Goal: Use online tool/utility: Utilize a website feature to perform a specific function

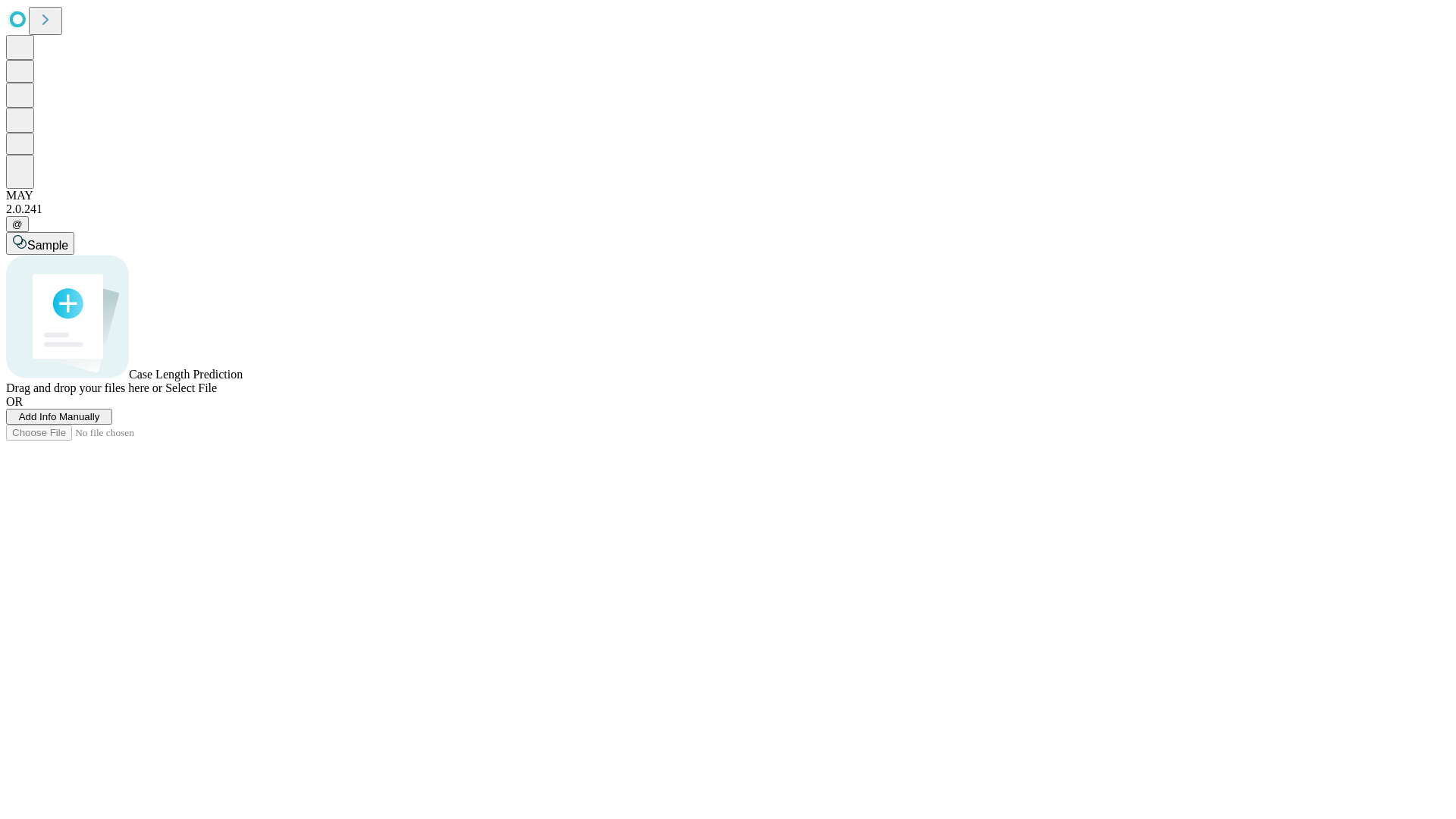
click at [100, 422] on span "Add Info Manually" at bounding box center [59, 417] width 81 height 11
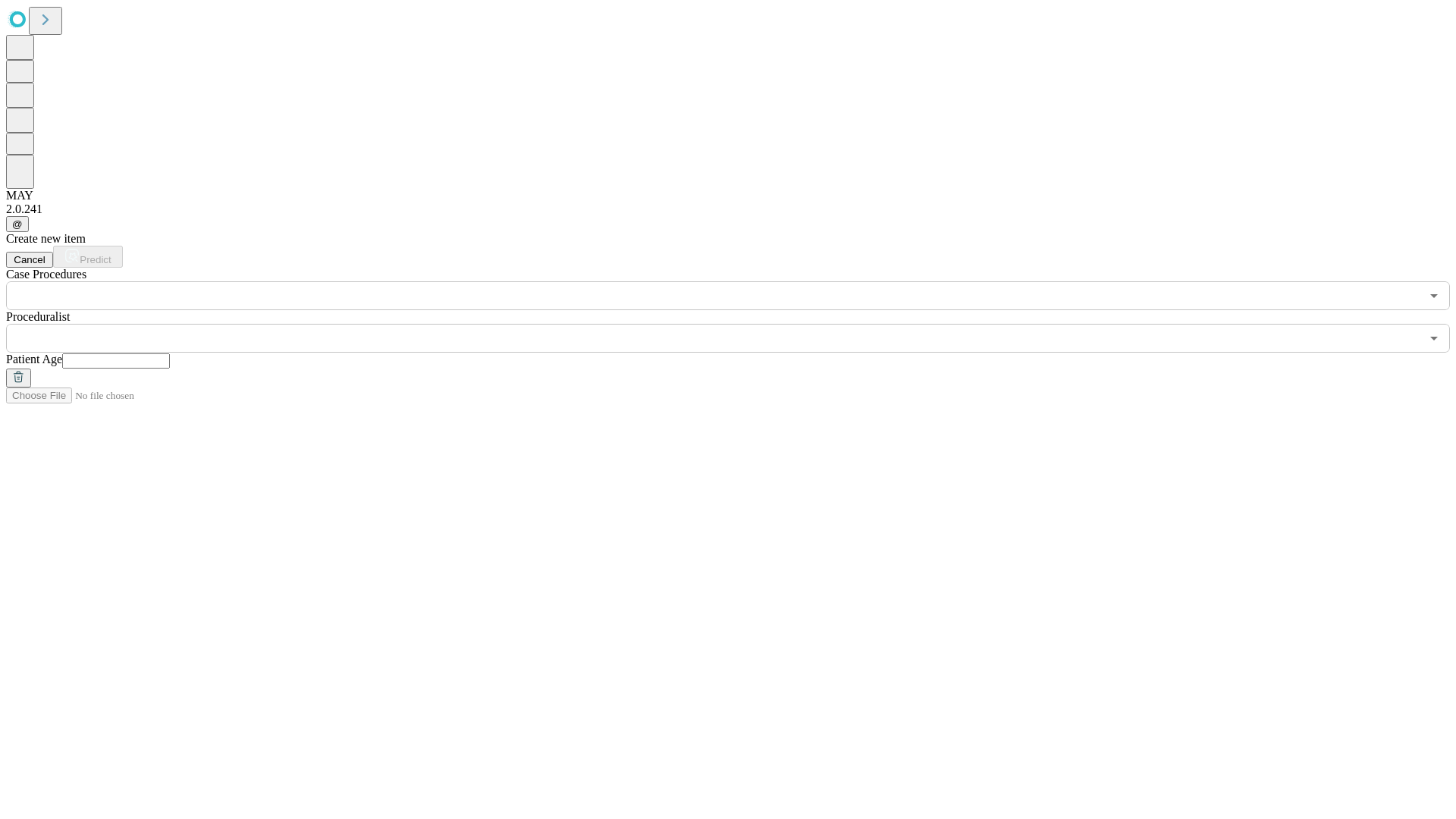
click at [170, 353] on input "text" at bounding box center [116, 360] width 108 height 15
type input "**"
click at [739, 324] on input "text" at bounding box center [713, 338] width 1414 height 29
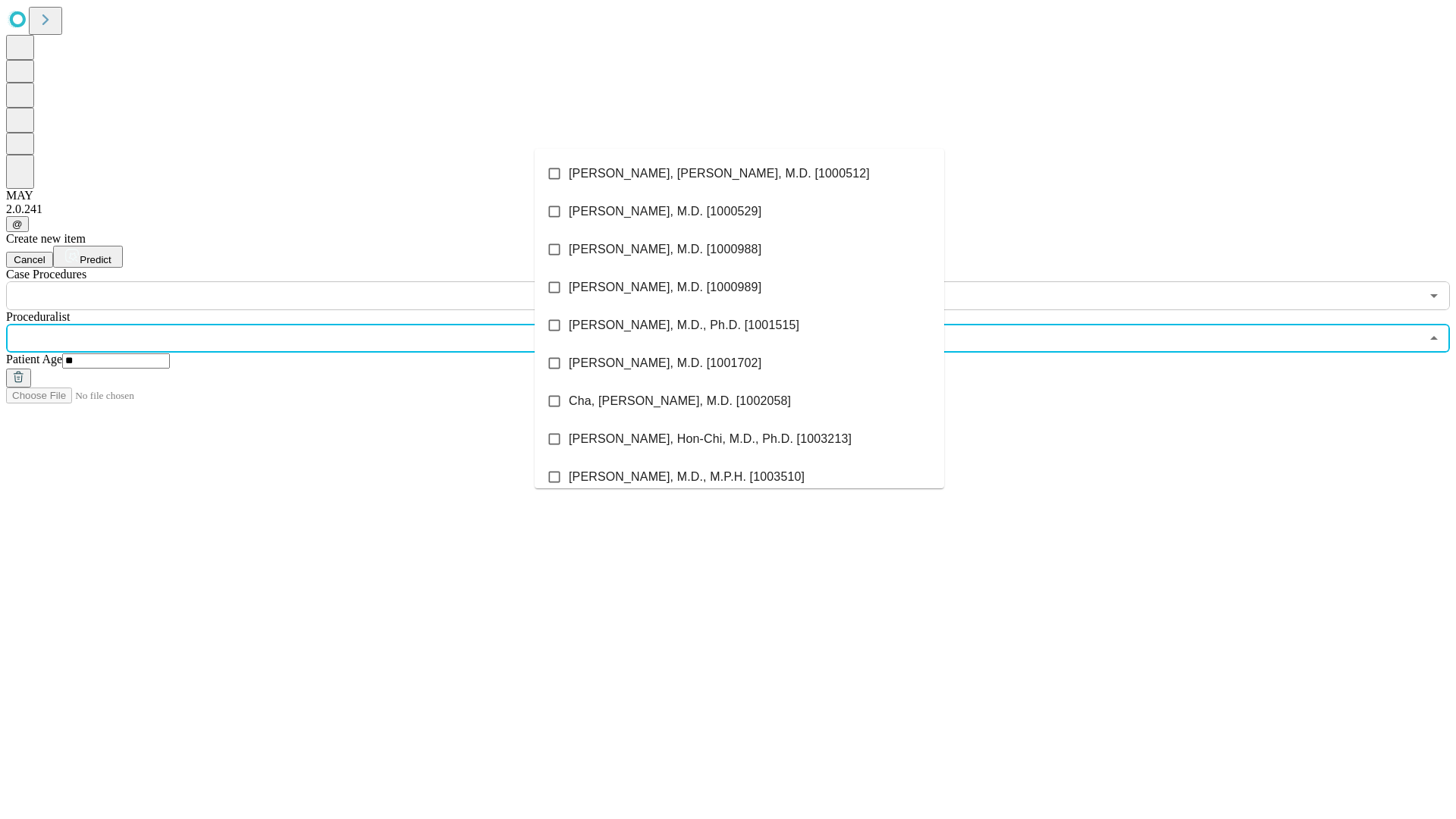
click at [739, 173] on li "[PERSON_NAME], [PERSON_NAME], M.D. [1000512]" at bounding box center [739, 173] width 410 height 38
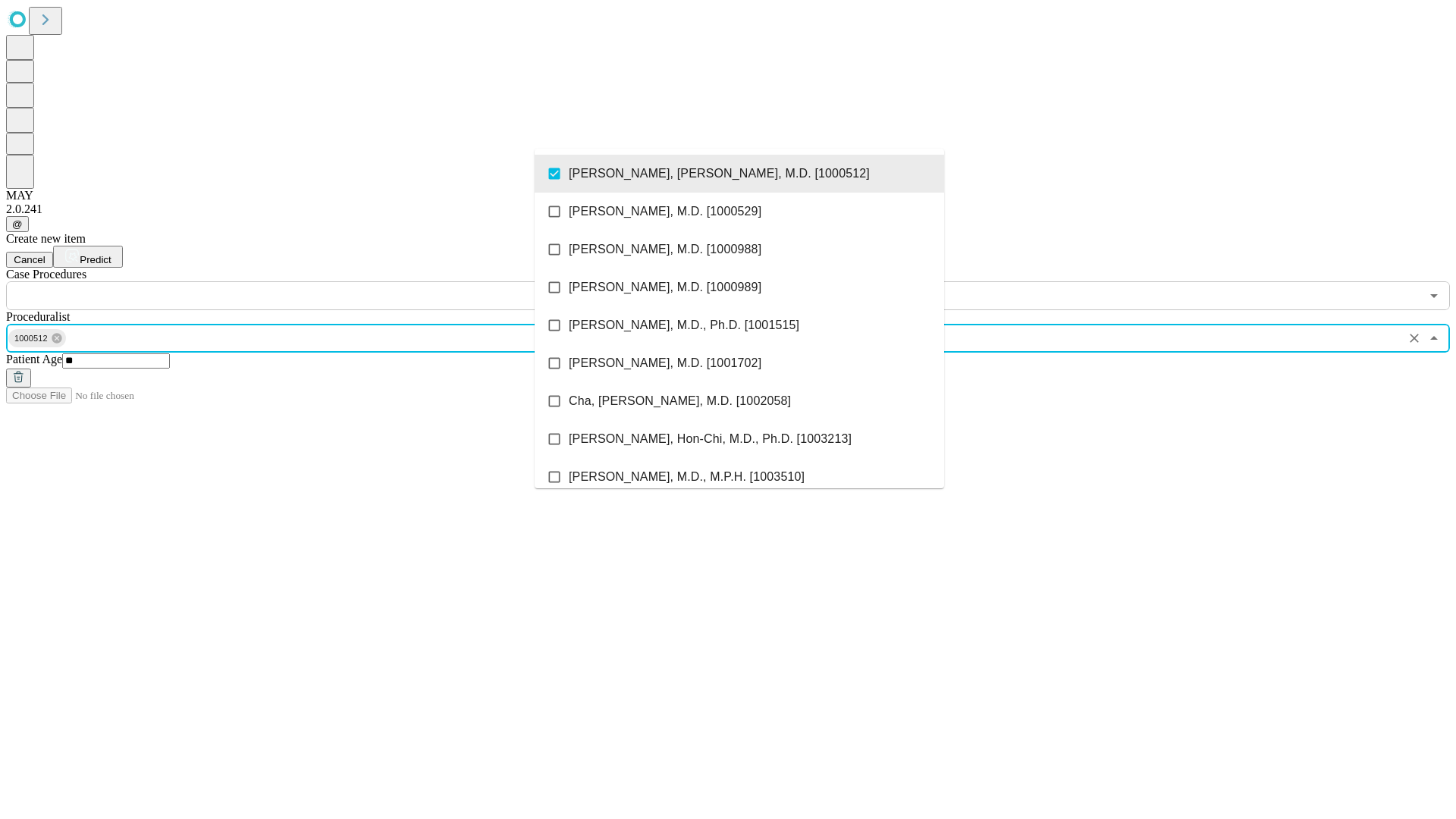
click at [318, 281] on input "text" at bounding box center [713, 295] width 1414 height 29
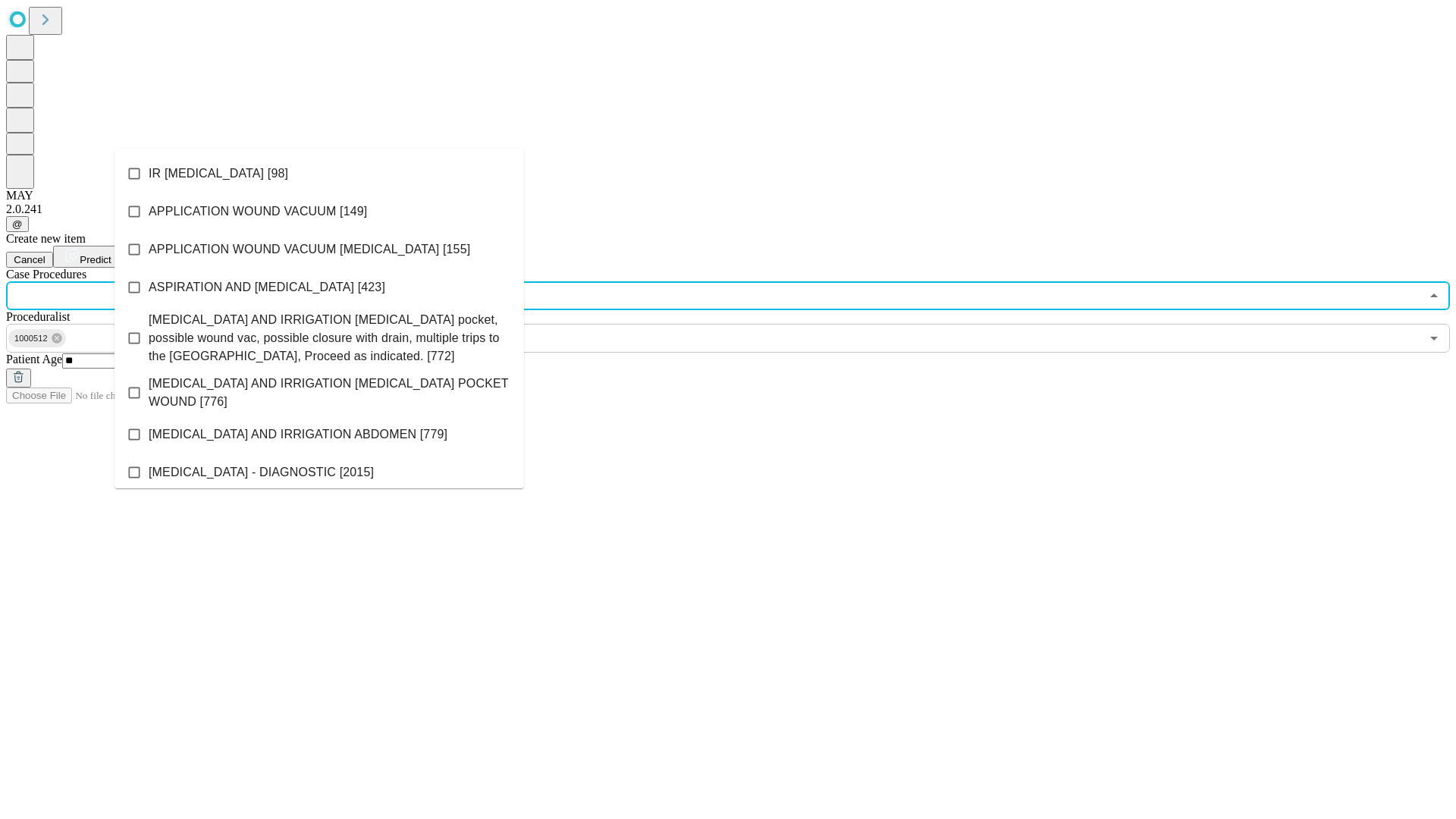
click at [319, 173] on li "IR [MEDICAL_DATA] [98]" at bounding box center [318, 173] width 410 height 38
click at [111, 254] on span "Predict" at bounding box center [95, 259] width 31 height 11
